Goal: Task Accomplishment & Management: Use online tool/utility

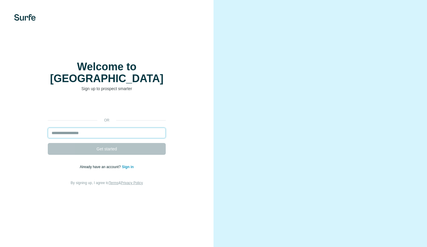
click at [69, 127] on input "email" at bounding box center [107, 132] width 118 height 11
click at [81, 129] on input "email" at bounding box center [107, 132] width 118 height 11
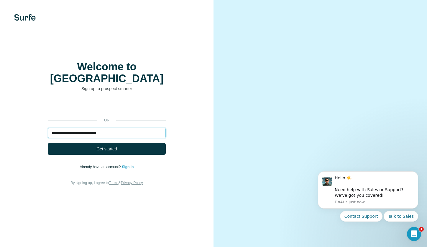
type input "**********"
click at [48, 143] on button "Get started" at bounding box center [107, 149] width 118 height 12
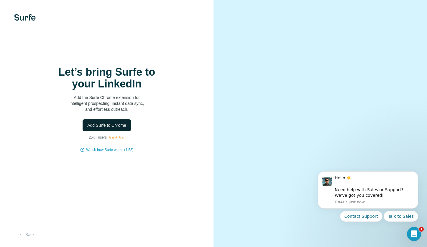
click at [112, 125] on span "Add Surfe to Chrome" at bounding box center [106, 125] width 39 height 6
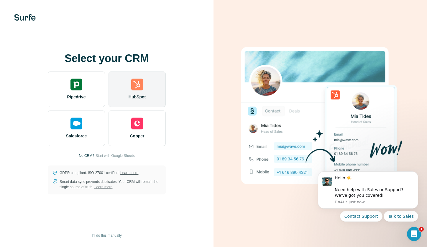
click at [141, 90] on div "HubSpot" at bounding box center [137, 88] width 57 height 35
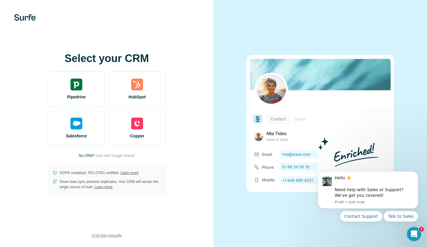
click at [107, 237] on span "I’ll do this manually" at bounding box center [107, 234] width 30 height 5
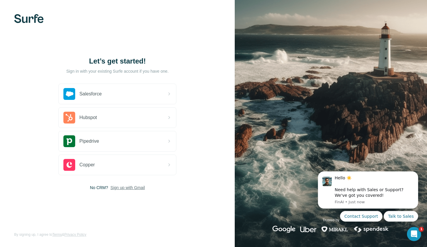
click at [132, 187] on span "Sign up with Gmail" at bounding box center [128, 187] width 35 height 6
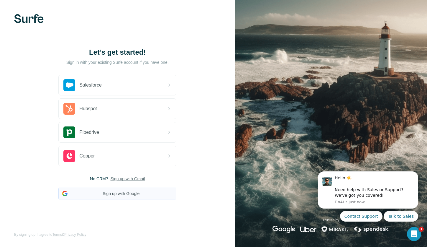
click at [127, 195] on button "Sign up with Google" at bounding box center [117, 193] width 118 height 12
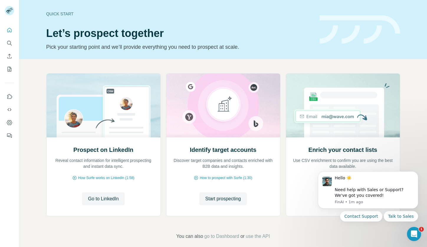
click at [421, 145] on div "Prospect on LinkedIn Reveal contact information for intelligent prospecting and…" at bounding box center [223, 156] width 408 height 195
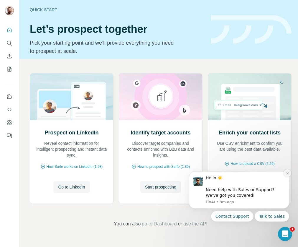
click at [288, 173] on icon "Dismiss notification" at bounding box center [287, 173] width 2 height 2
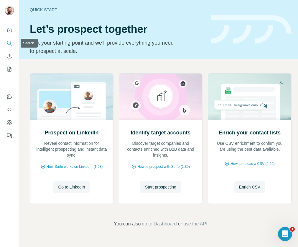
click at [8, 43] on icon "Search" at bounding box center [9, 43] width 6 height 6
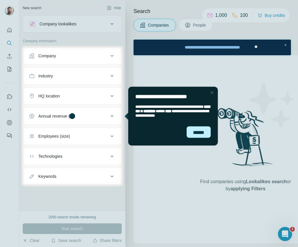
click at [203, 135] on div "******" at bounding box center [199, 132] width 24 height 12
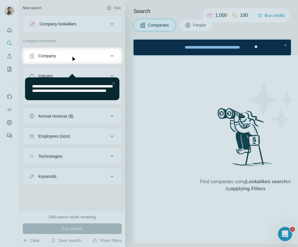
click at [115, 80] on div "Close Step" at bounding box center [113, 83] width 7 height 7
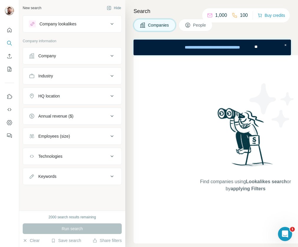
click at [200, 28] on span "People" at bounding box center [200, 25] width 14 height 6
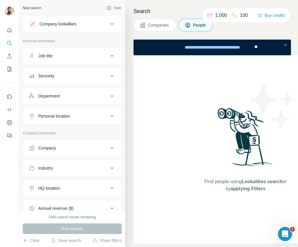
click at [66, 56] on div "Job title" at bounding box center [69, 56] width 80 height 6
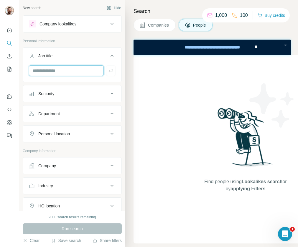
click at [64, 69] on input "text" at bounding box center [66, 70] width 75 height 11
paste input "**********"
type input "**********"
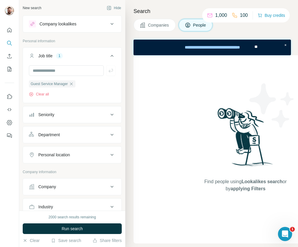
click at [99, 186] on div "Company" at bounding box center [69, 186] width 80 height 6
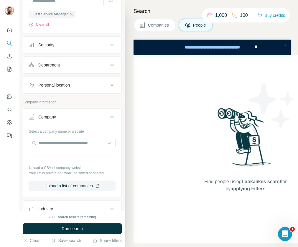
scroll to position [71, 0]
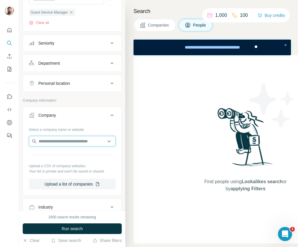
click at [76, 140] on input "text" at bounding box center [72, 141] width 87 height 11
click at [82, 141] on input "**********" at bounding box center [72, 141] width 87 height 11
type input "*"
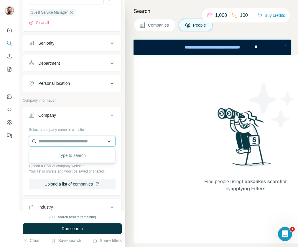
paste input "**********"
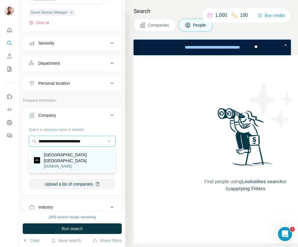
type input "**********"
click at [60, 163] on p "[DOMAIN_NAME]" at bounding box center [77, 165] width 67 height 5
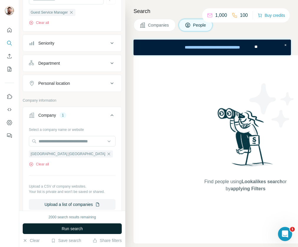
click at [97, 227] on button "Run search" at bounding box center [72, 228] width 99 height 11
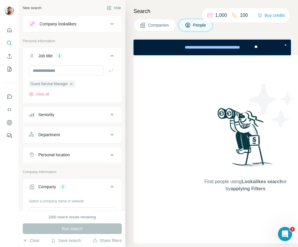
scroll to position [1, 0]
click at [72, 83] on icon "button" at bounding box center [71, 83] width 5 height 5
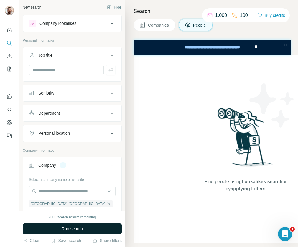
click at [89, 227] on button "Run search" at bounding box center [72, 228] width 99 height 11
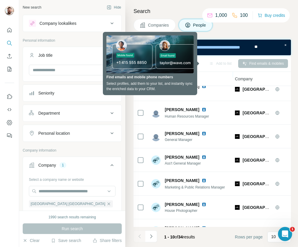
scroll to position [95, 1]
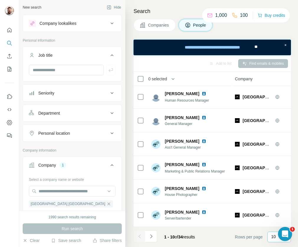
click at [271, 237] on p "10" at bounding box center [273, 236] width 5 height 6
click at [275, 194] on p "60" at bounding box center [275, 191] width 5 height 6
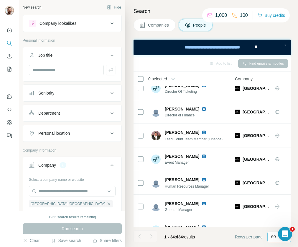
scroll to position [0, 1]
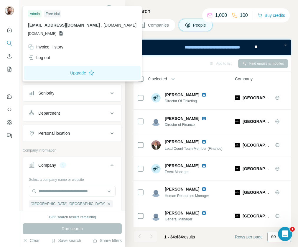
click at [10, 10] on img at bounding box center [9, 10] width 9 height 9
click at [11, 121] on icon "Dashboard" at bounding box center [9, 122] width 5 height 5
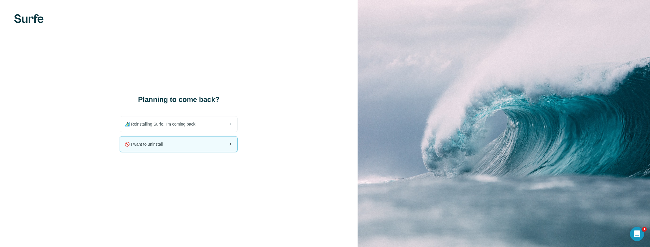
click at [218, 145] on div "🚫 I want to uninstall" at bounding box center [178, 143] width 117 height 15
